Goal: Information Seeking & Learning: Check status

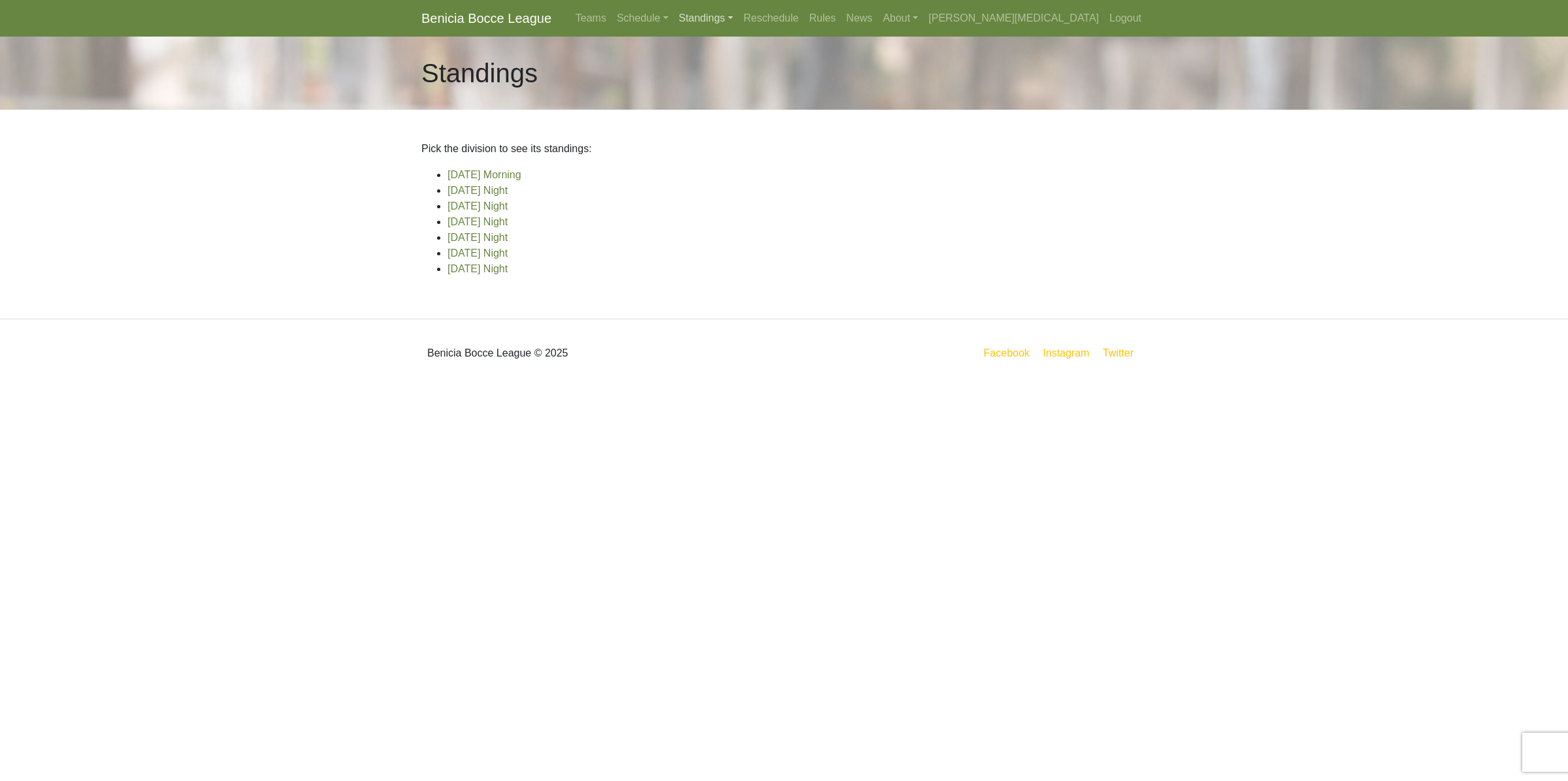
click at [738, 17] on link "Standings" at bounding box center [706, 19] width 65 height 26
click at [779, 69] on link "[DATE] Night" at bounding box center [727, 70] width 105 height 21
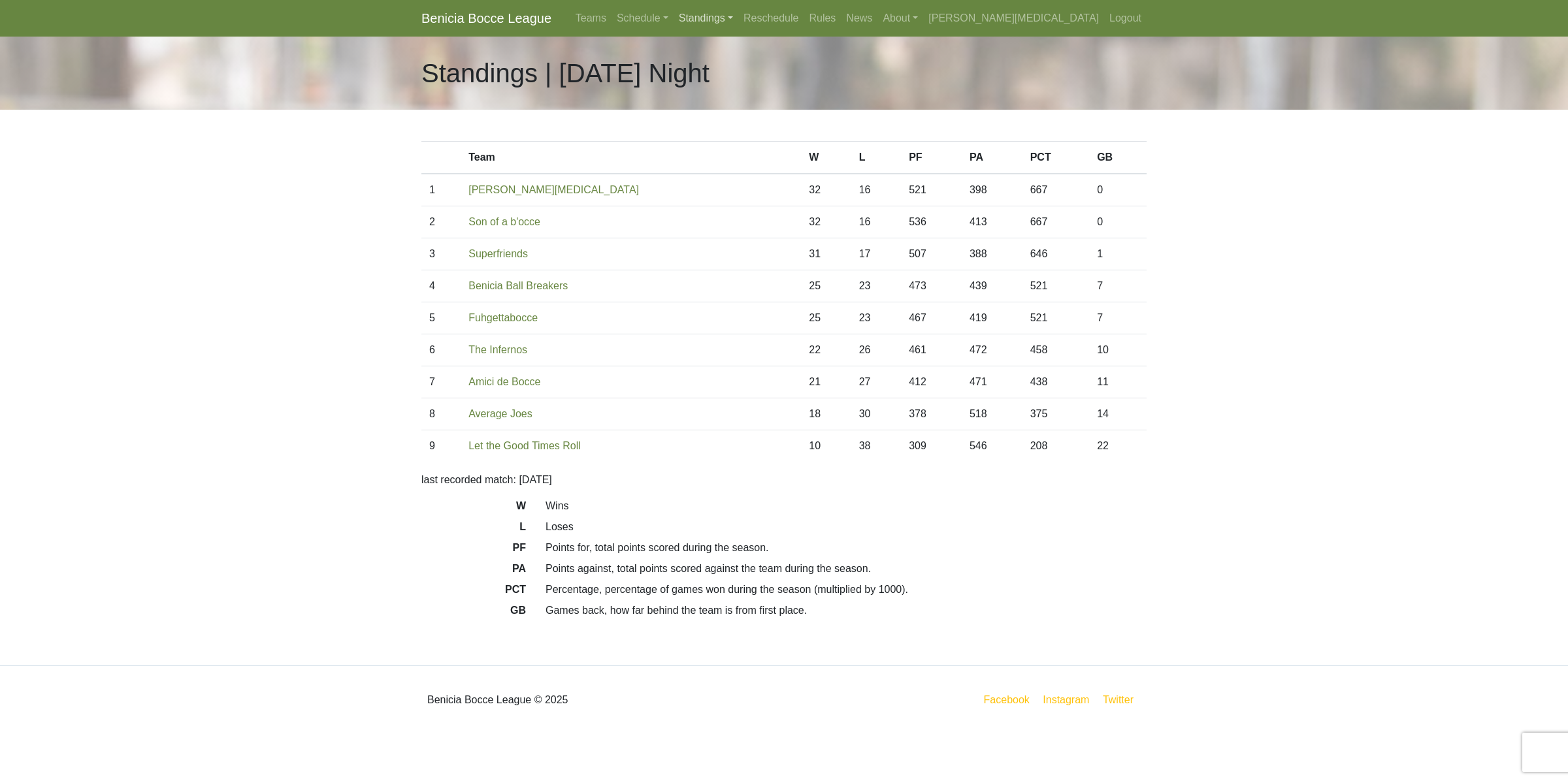
click at [738, 18] on link "Standings" at bounding box center [706, 19] width 65 height 26
click at [779, 51] on link "[DATE] Morning" at bounding box center [727, 49] width 105 height 21
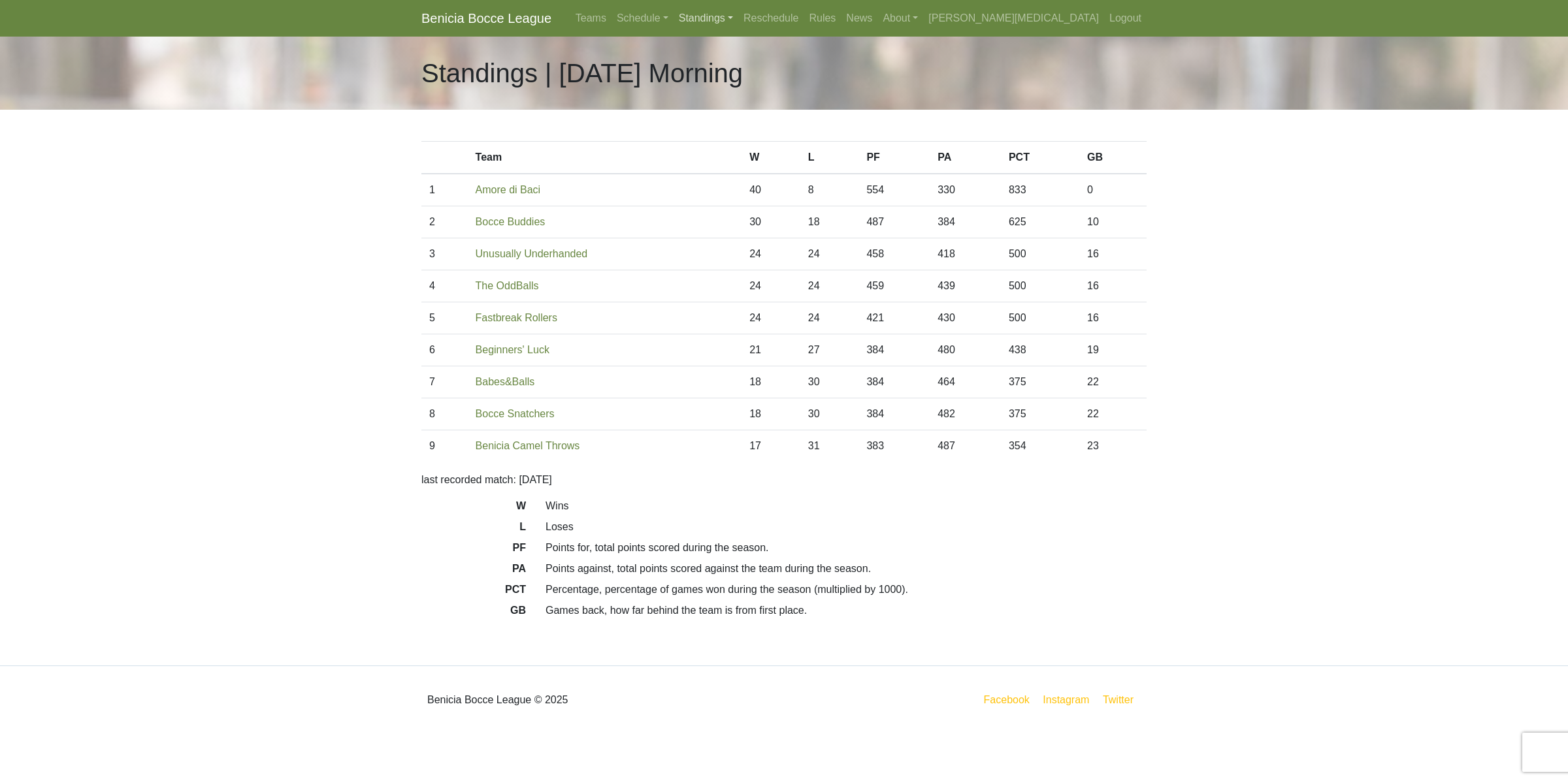
click at [738, 19] on link "Standings" at bounding box center [706, 19] width 65 height 26
click at [779, 73] on link "[DATE] Night" at bounding box center [727, 70] width 105 height 21
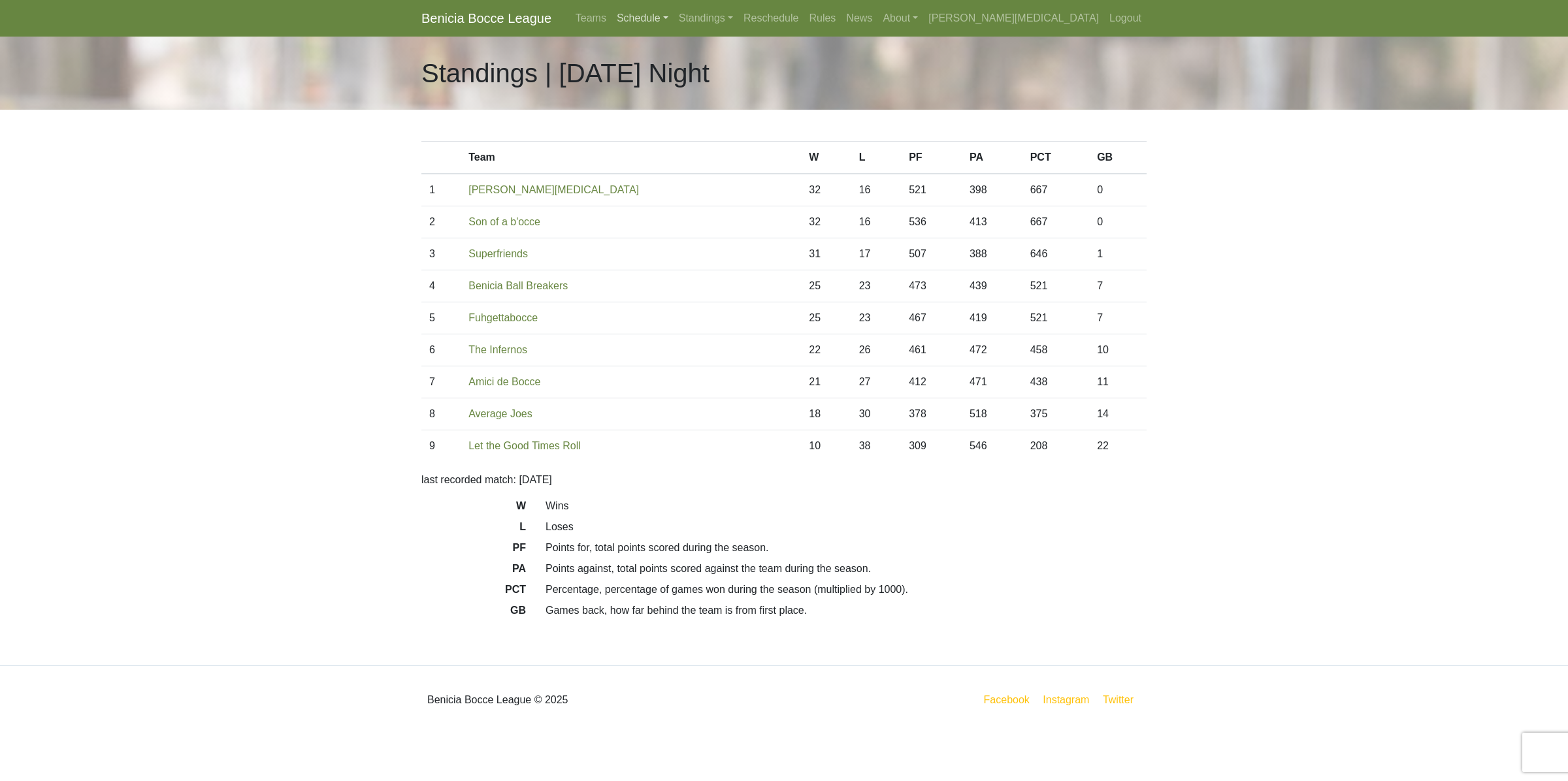
click at [674, 24] on link "Schedule" at bounding box center [642, 19] width 62 height 26
click at [668, 191] on strong "Playoffs" at bounding box center [648, 195] width 40 height 11
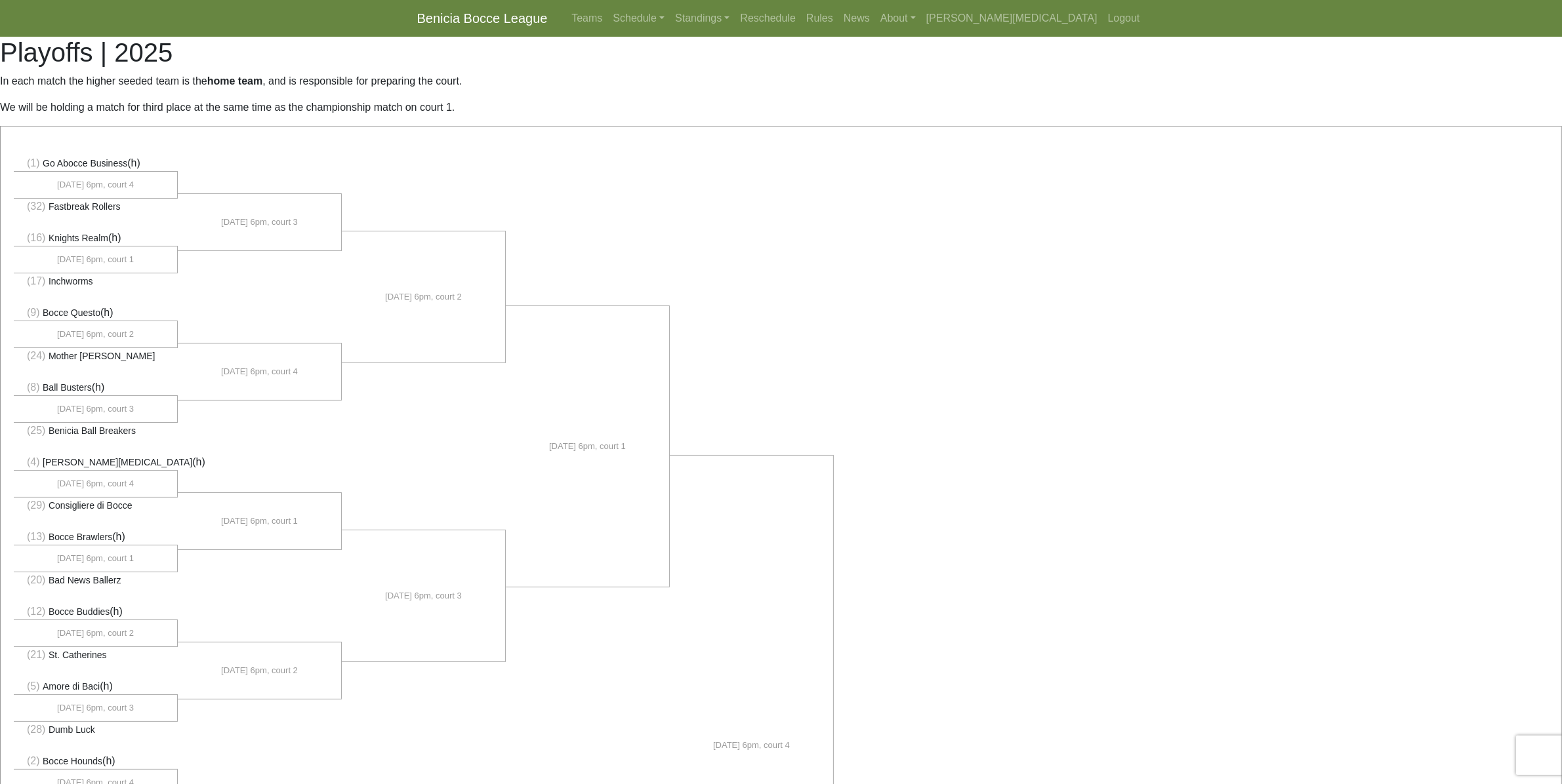
drag, startPoint x: 931, startPoint y: 299, endPoint x: 915, endPoint y: 300, distance: 16.0
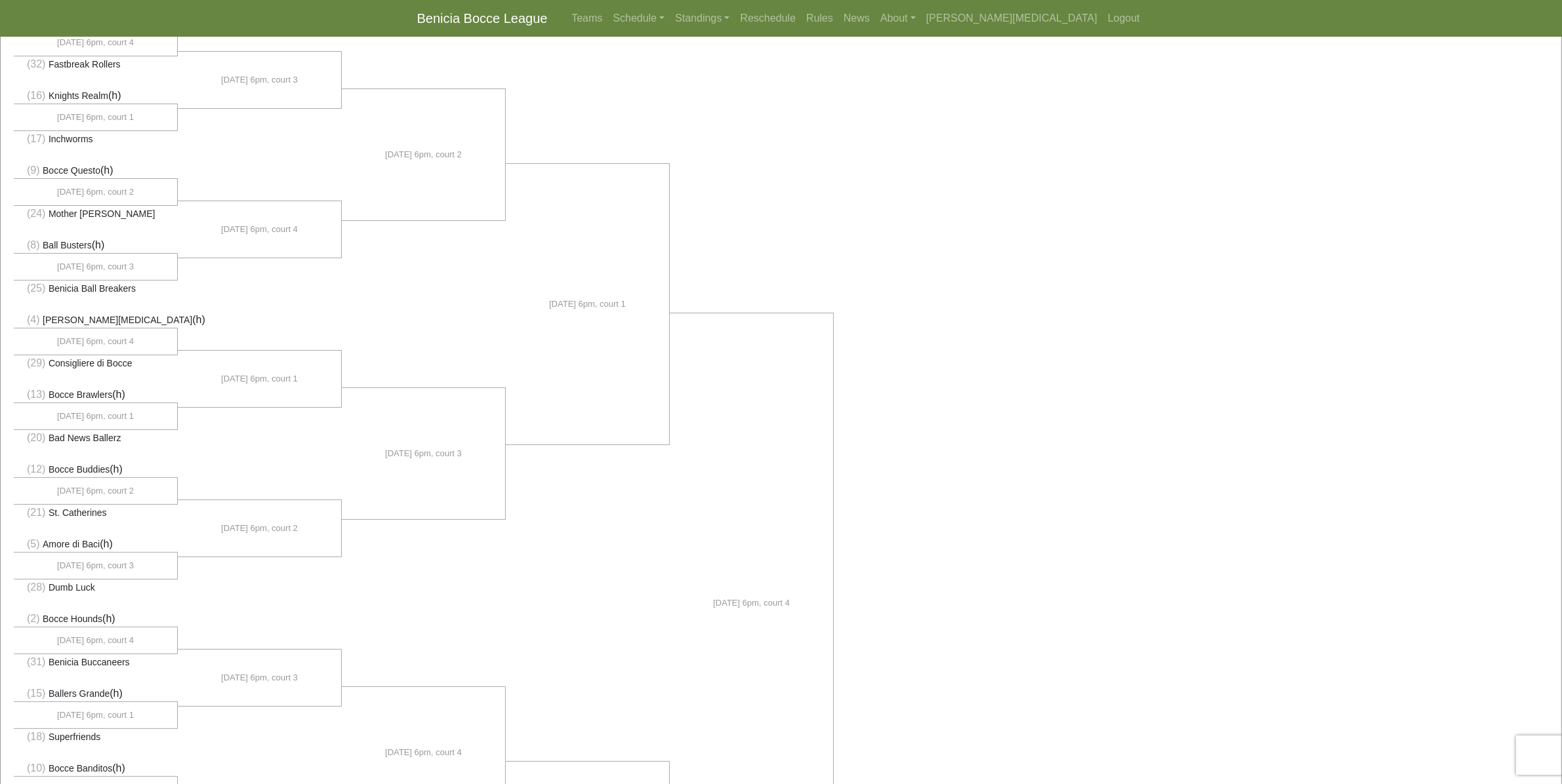
scroll to position [164, 0]
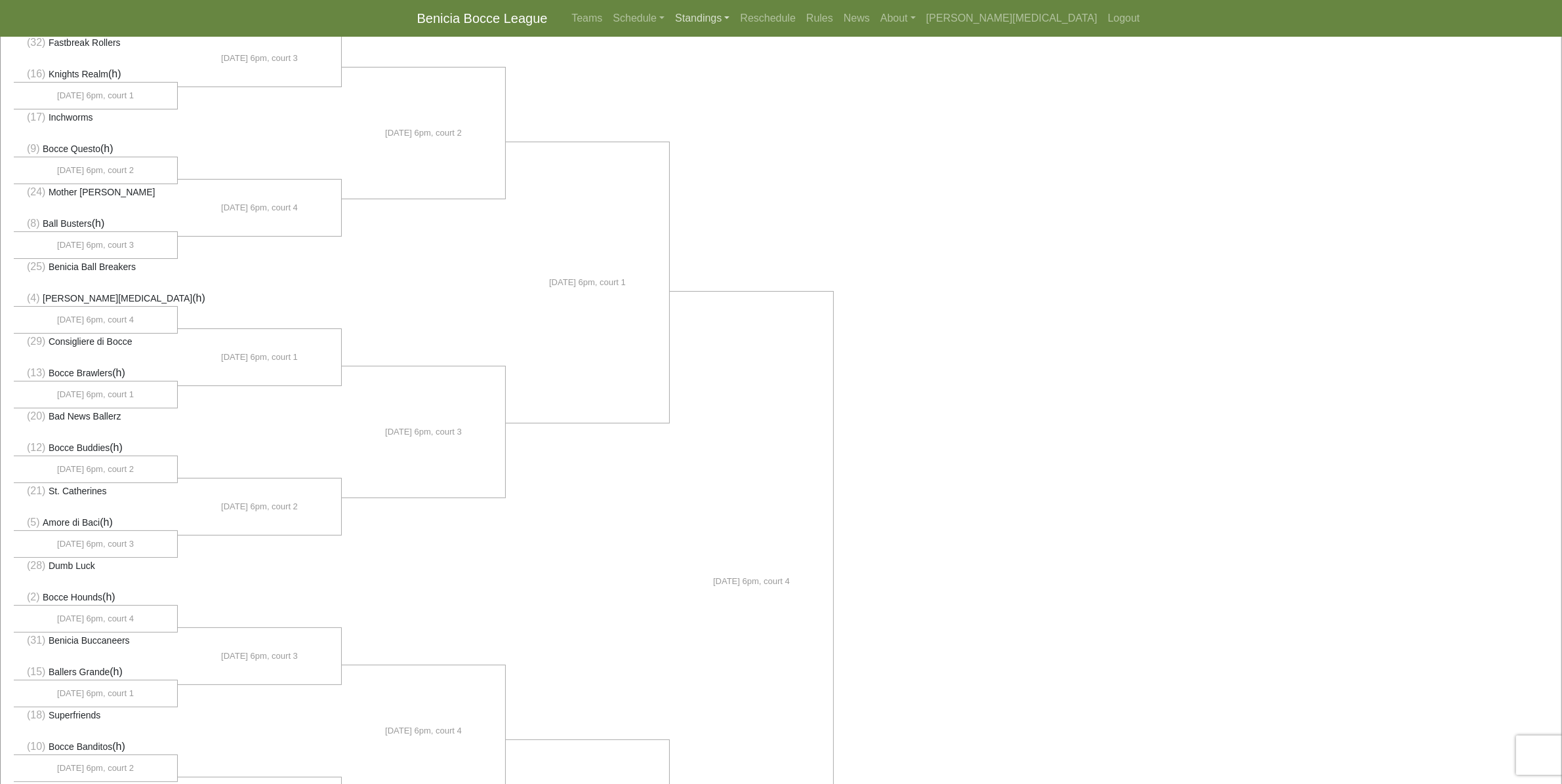
click at [735, 24] on link "Standings" at bounding box center [702, 19] width 65 height 26
click at [776, 155] on link "[DATE] Night" at bounding box center [723, 154] width 106 height 21
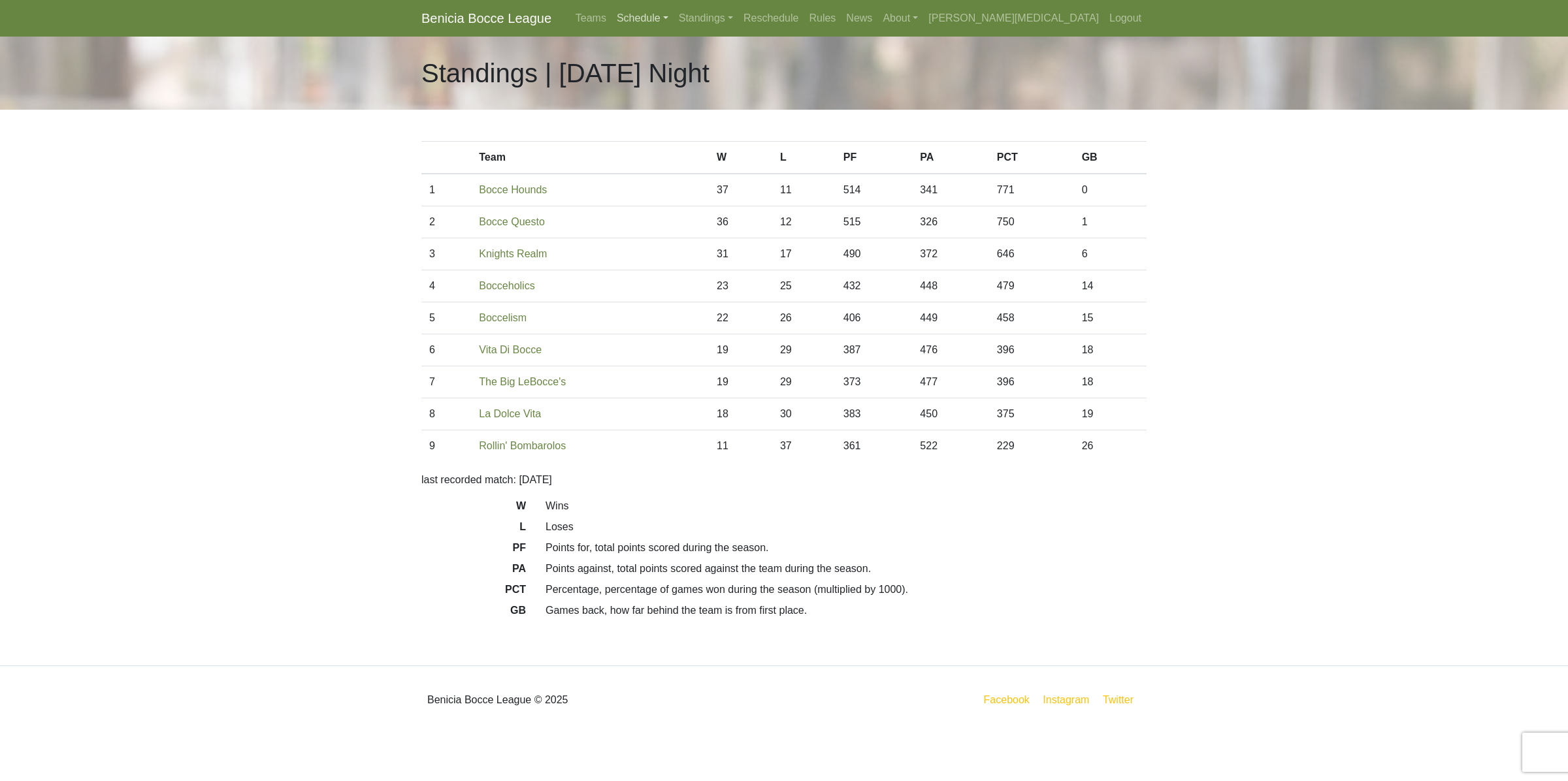
click at [674, 20] on link "Schedule" at bounding box center [642, 19] width 62 height 26
click at [668, 189] on strong "Playoffs" at bounding box center [648, 195] width 40 height 11
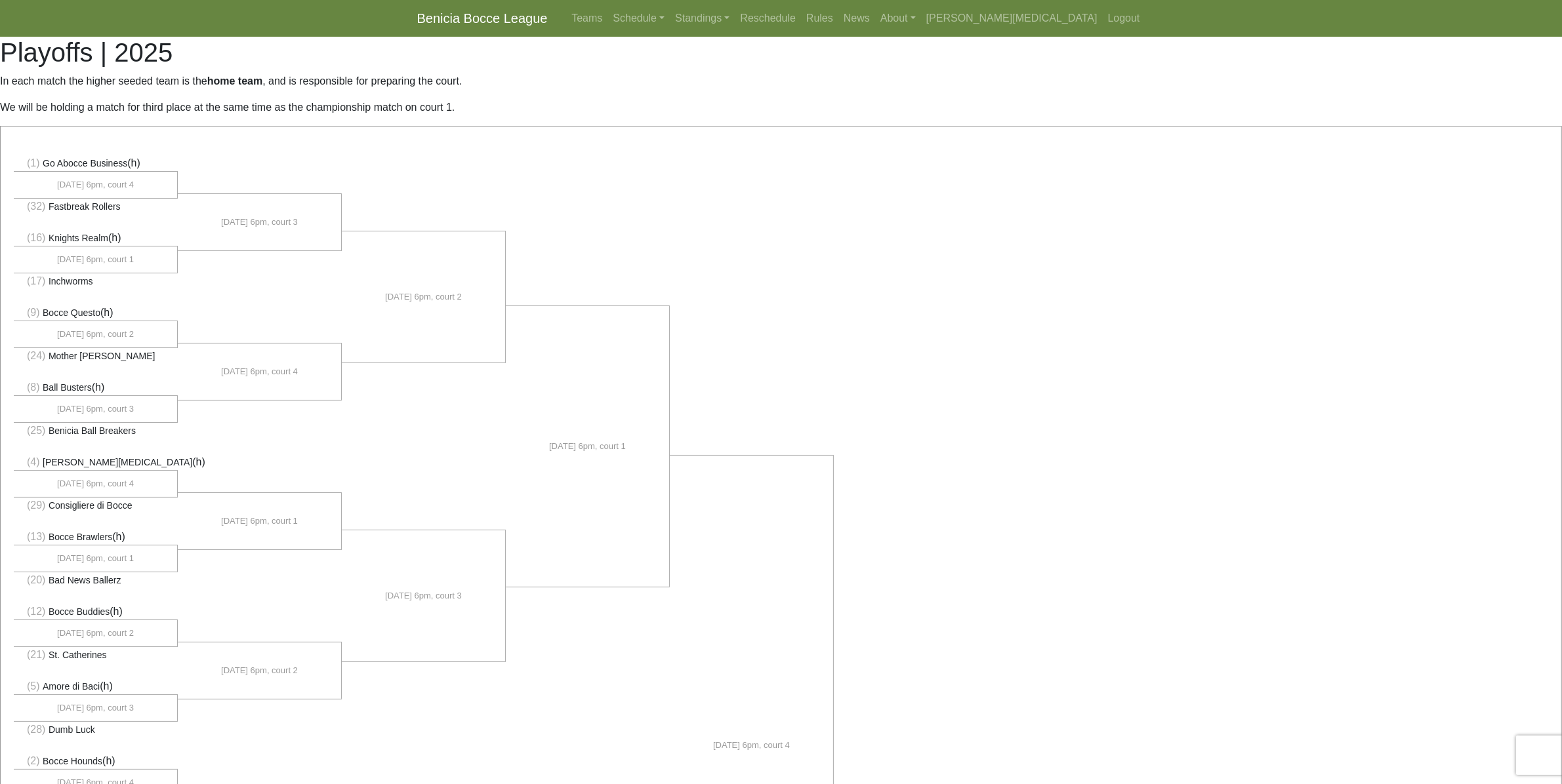
drag, startPoint x: 1354, startPoint y: 518, endPoint x: 1074, endPoint y: 485, distance: 281.9
click at [735, 17] on link "Standings" at bounding box center [702, 19] width 65 height 26
click at [776, 152] on link "[DATE] Night" at bounding box center [723, 154] width 106 height 21
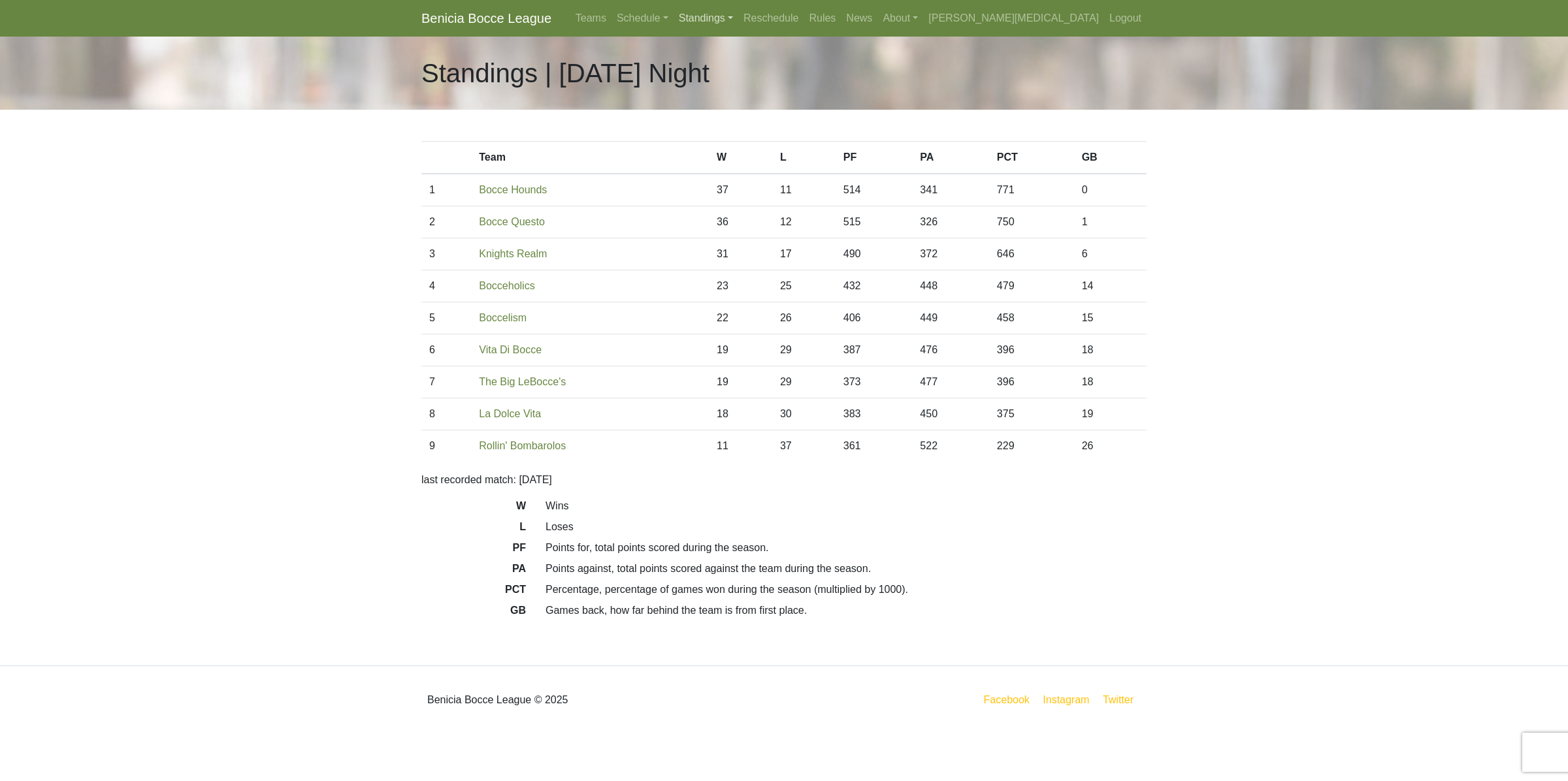
click at [738, 13] on link "Standings" at bounding box center [706, 19] width 65 height 26
click at [779, 70] on link "[DATE] Night" at bounding box center [727, 70] width 105 height 21
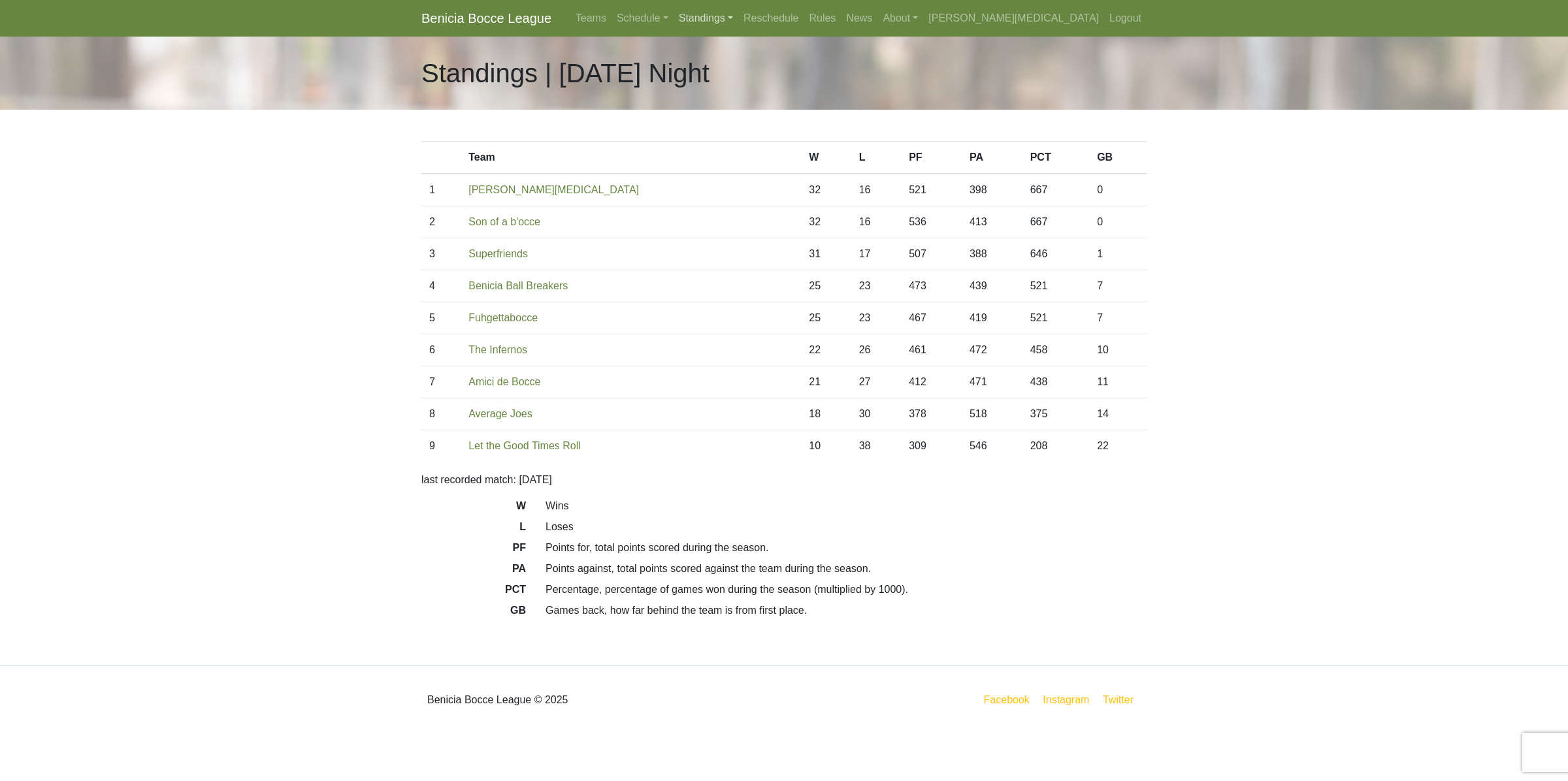
click at [738, 21] on link "Standings" at bounding box center [706, 19] width 65 height 26
click at [779, 51] on link "[DATE] Morning" at bounding box center [727, 49] width 105 height 21
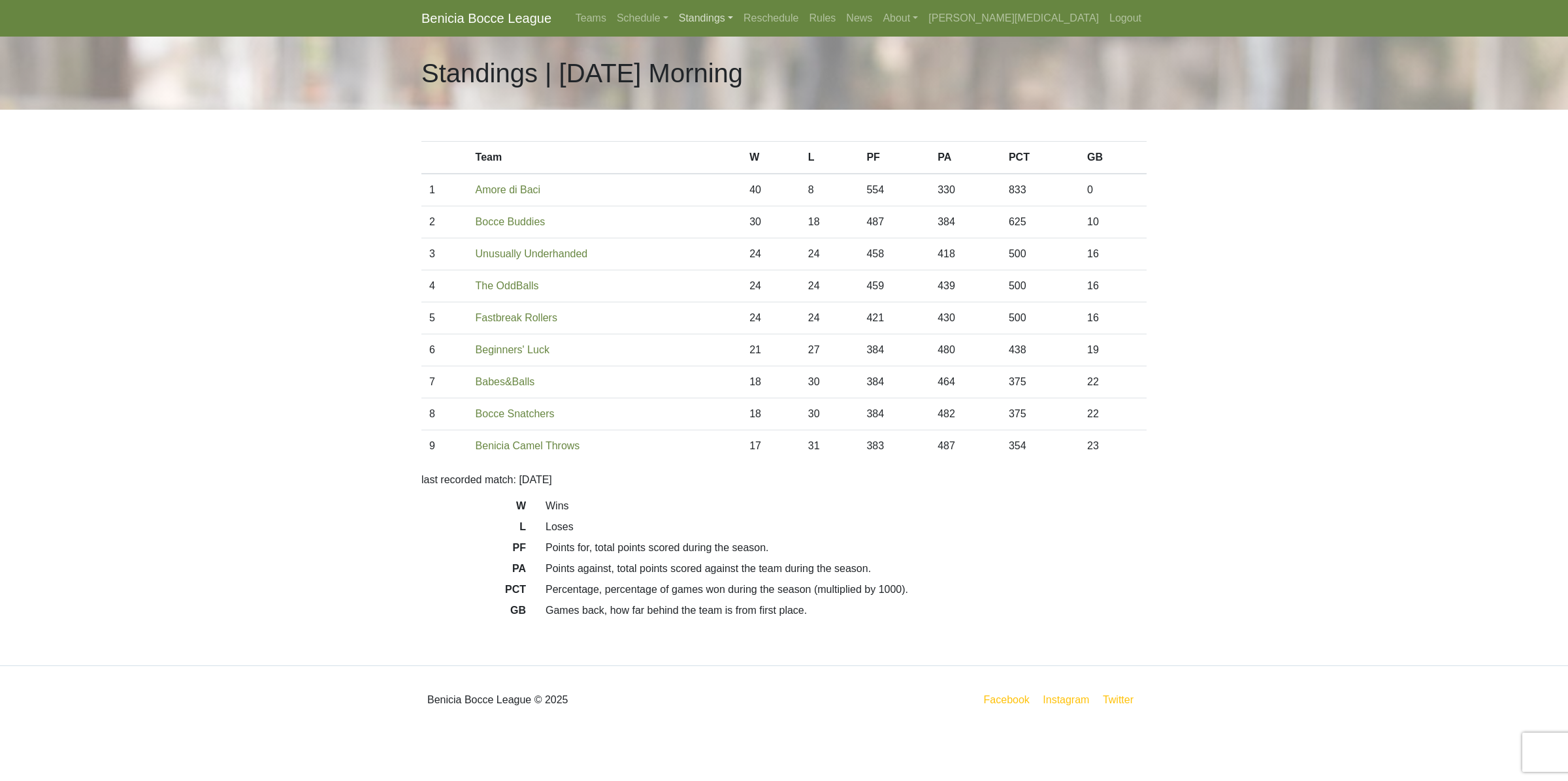
click at [738, 19] on link "Standings" at bounding box center [706, 19] width 65 height 26
click at [779, 158] on link "[DATE] Night" at bounding box center [727, 153] width 105 height 21
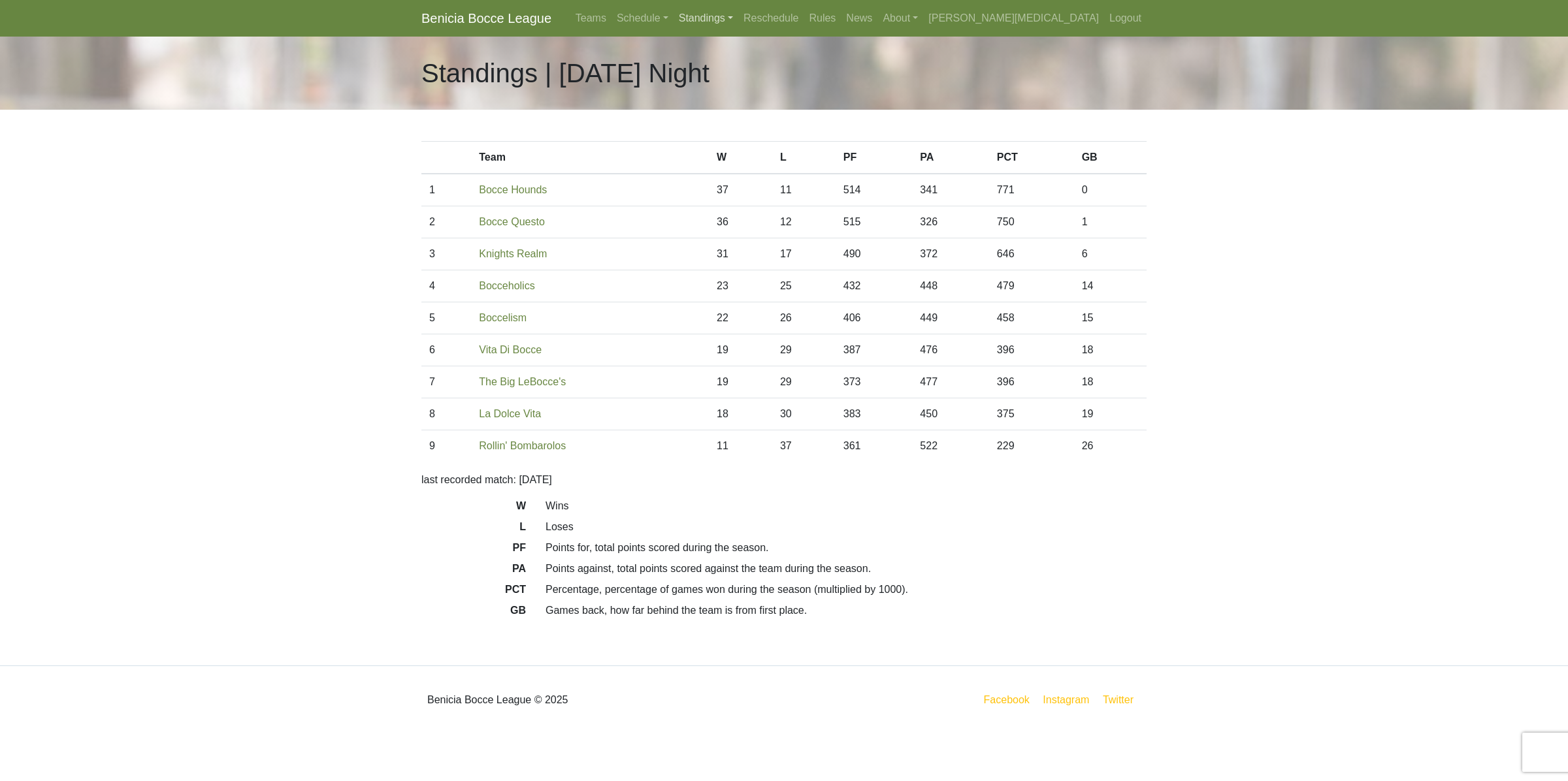
click at [738, 15] on link "Standings" at bounding box center [706, 19] width 65 height 26
click at [779, 73] on link "[DATE] Night" at bounding box center [727, 70] width 105 height 21
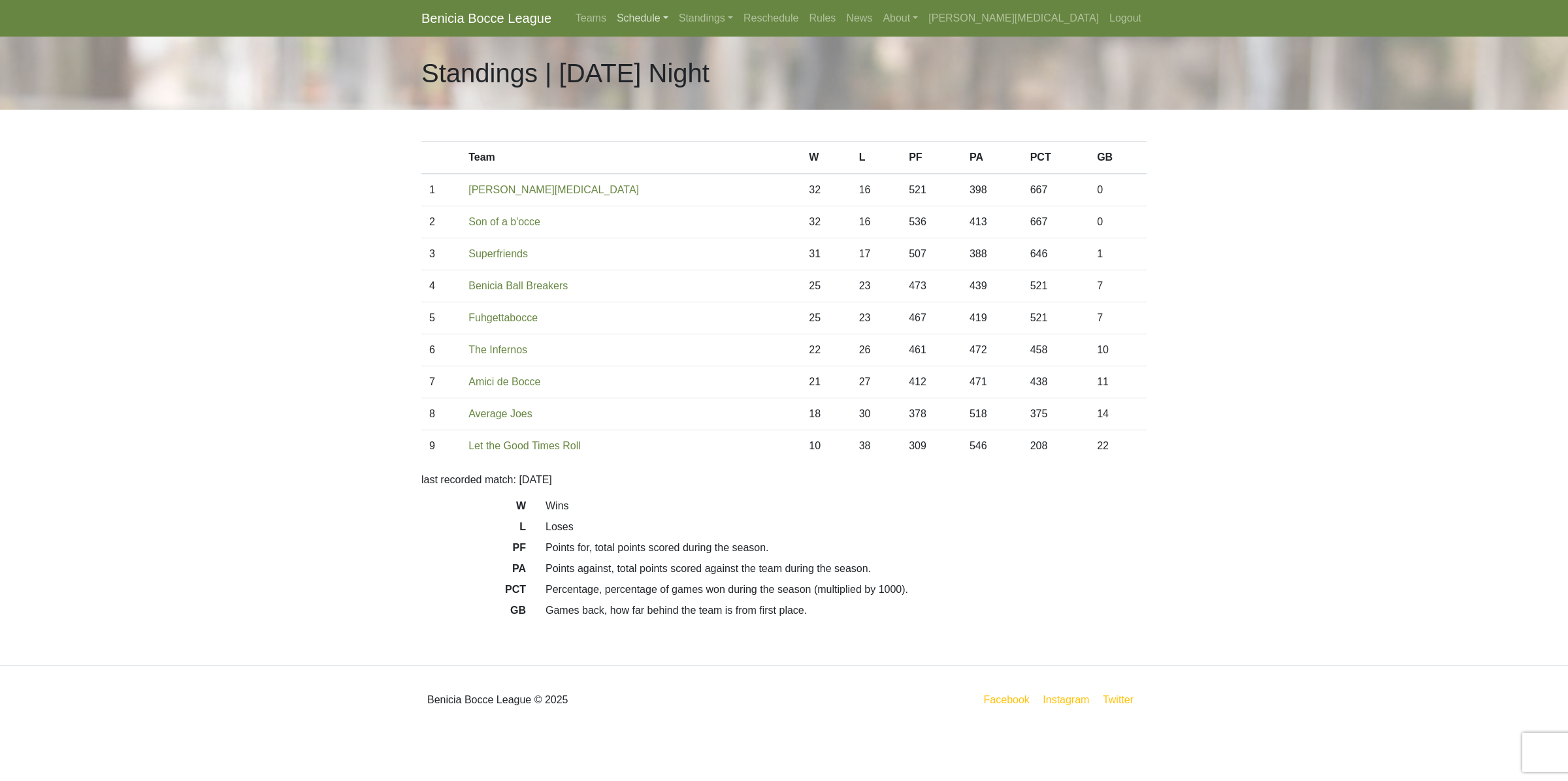
click at [674, 19] on link "Schedule" at bounding box center [642, 19] width 62 height 26
click at [668, 197] on strong "Playoffs" at bounding box center [648, 195] width 40 height 11
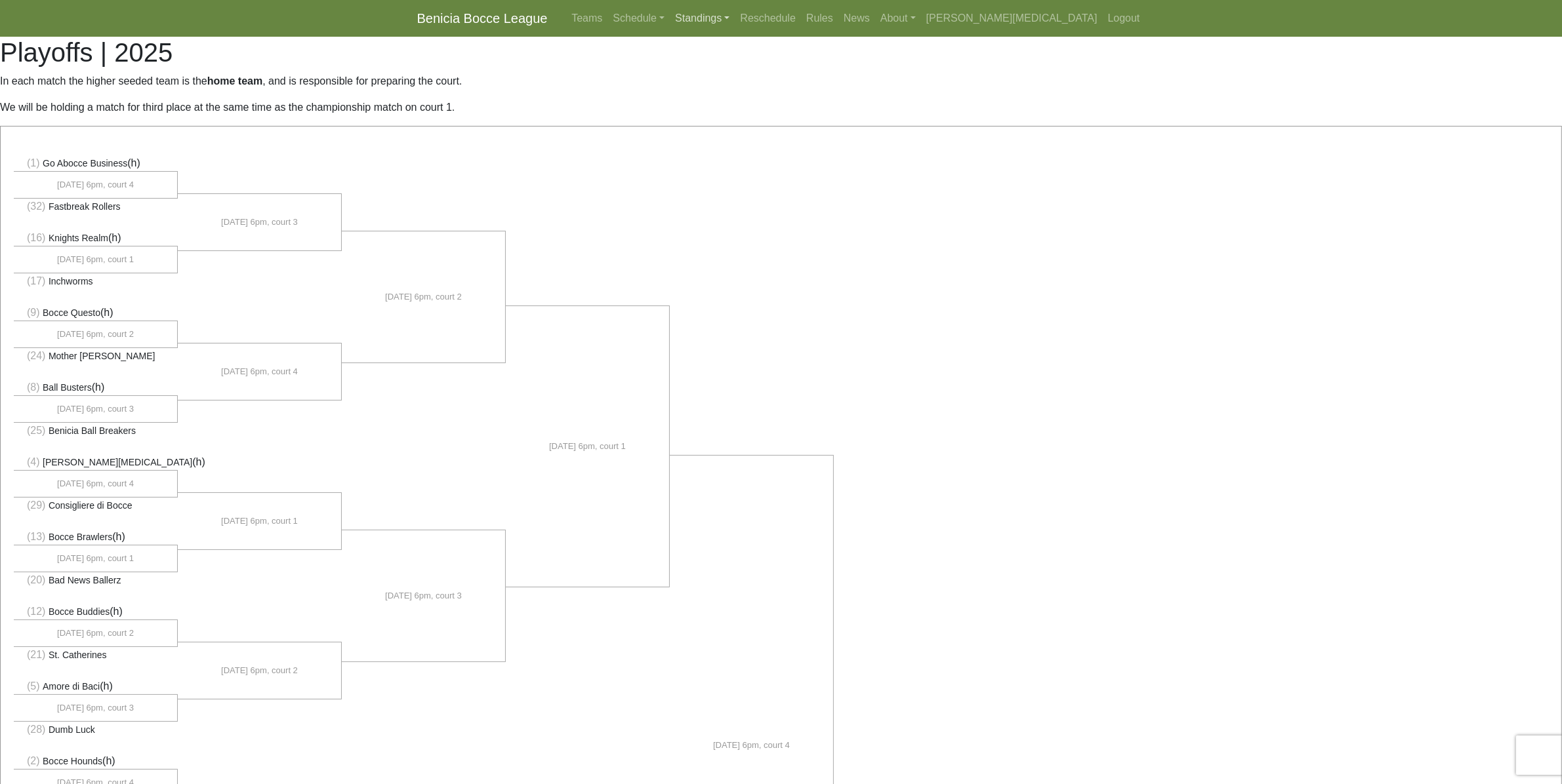
click at [735, 24] on link "Standings" at bounding box center [702, 19] width 65 height 26
click at [776, 73] on link "[DATE] Night" at bounding box center [723, 70] width 106 height 21
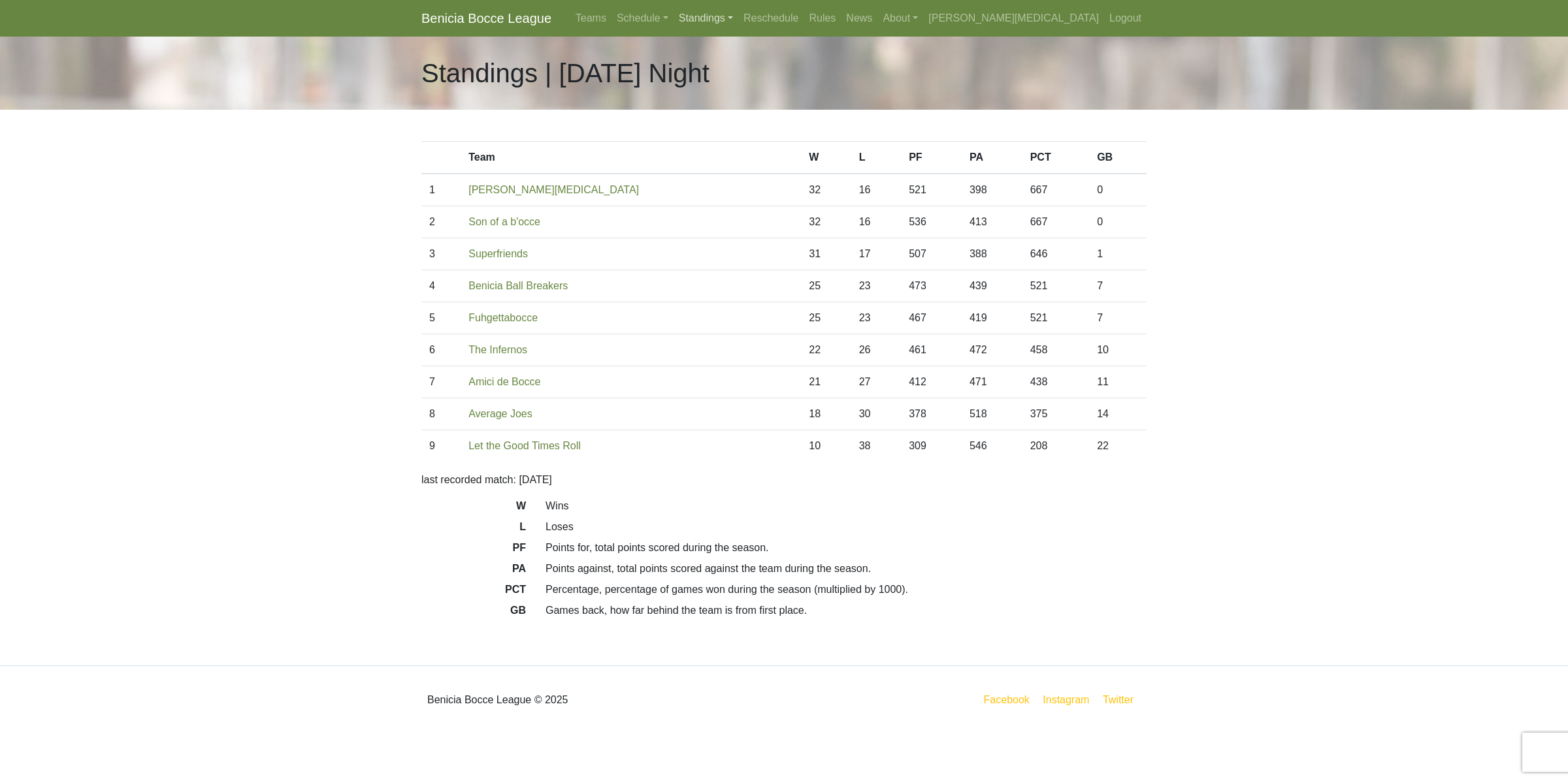
click at [738, 20] on link "Standings" at bounding box center [706, 19] width 65 height 26
click at [779, 48] on link "[DATE] Morning" at bounding box center [727, 49] width 105 height 21
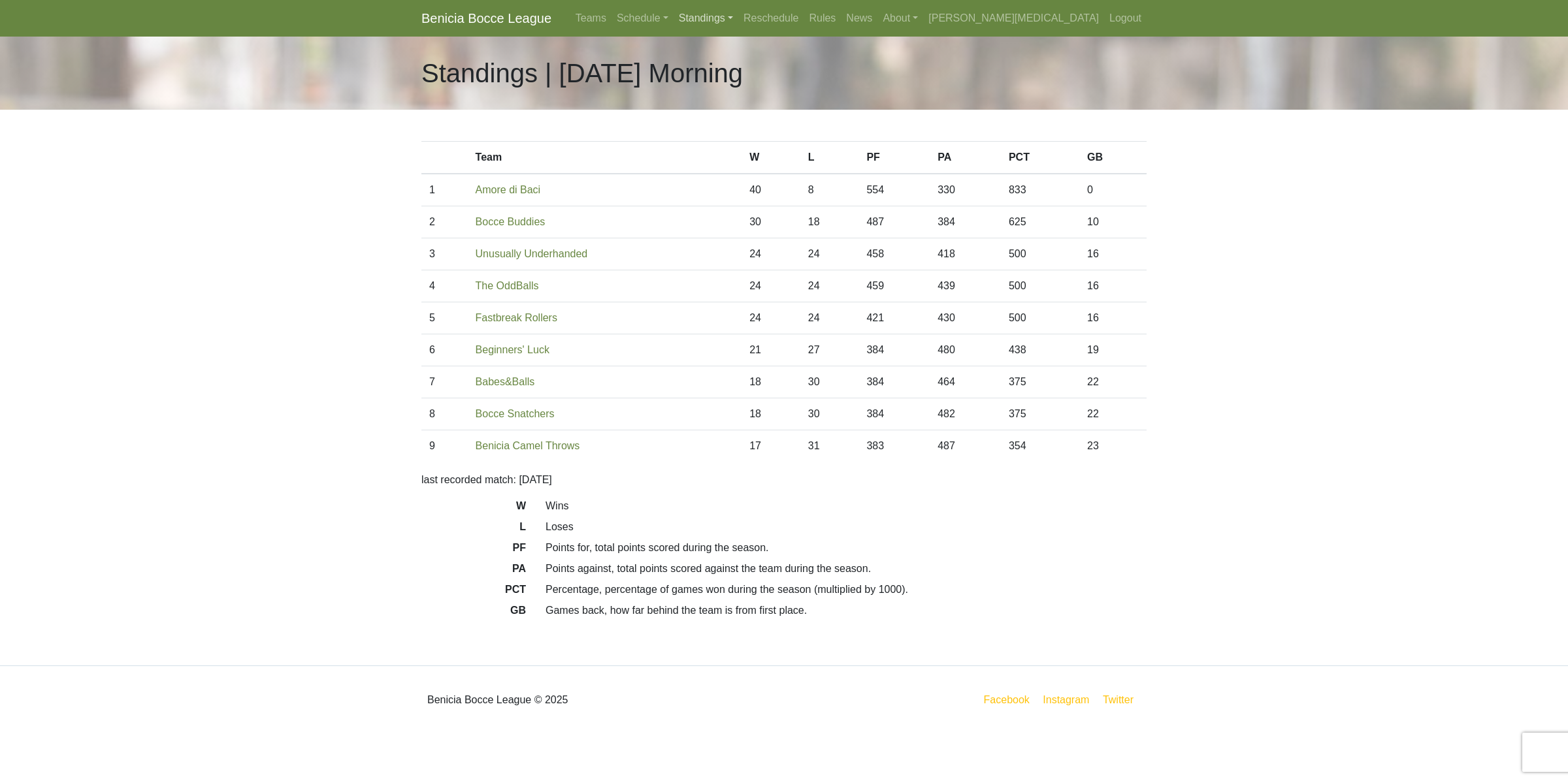
click at [738, 20] on link "Standings" at bounding box center [706, 19] width 65 height 26
click at [779, 67] on link "[DATE] Night" at bounding box center [727, 70] width 105 height 21
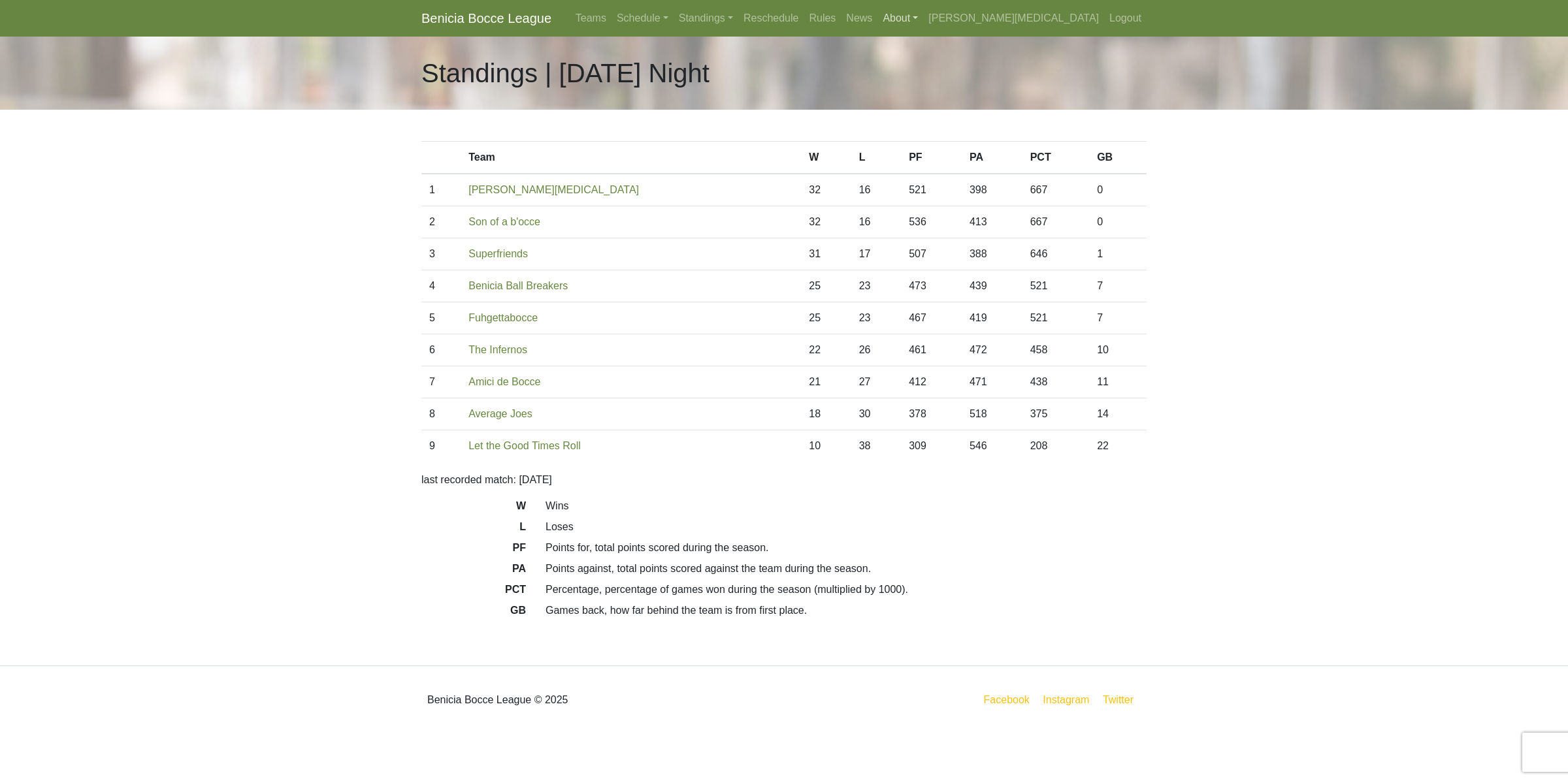
click at [923, 24] on link "About" at bounding box center [901, 19] width 46 height 26
click at [981, 95] on link "Management" at bounding box center [930, 91] width 103 height 21
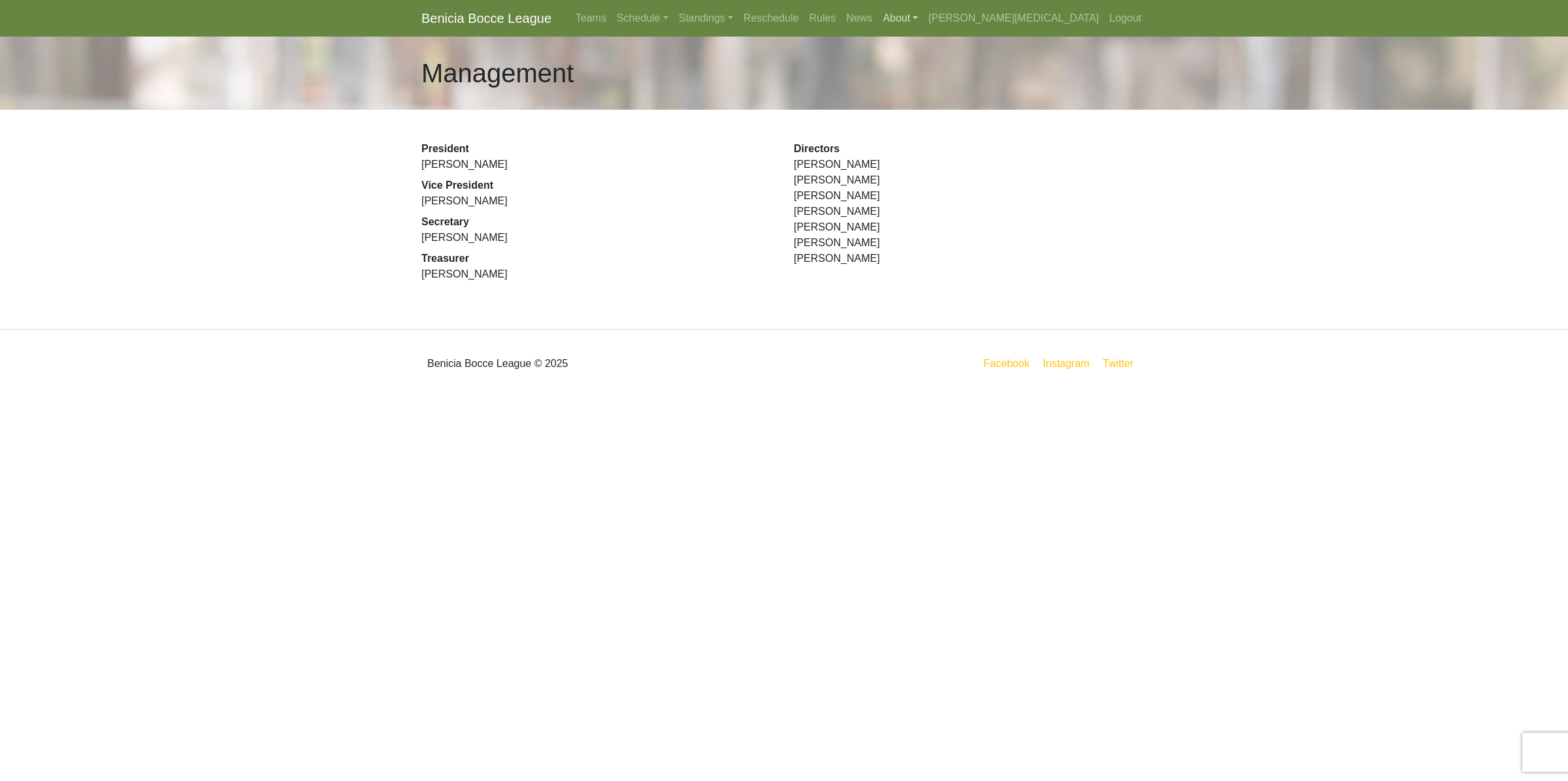
click at [923, 13] on link "About" at bounding box center [901, 19] width 46 height 26
click at [738, 19] on link "Standings" at bounding box center [706, 19] width 65 height 26
click at [779, 64] on link "[DATE] Night" at bounding box center [727, 70] width 105 height 21
